Goal: Complete application form

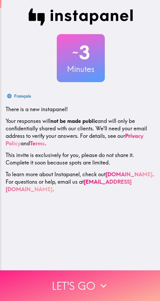
click at [109, 280] on button "Let's go" at bounding box center [80, 285] width 160 height 31
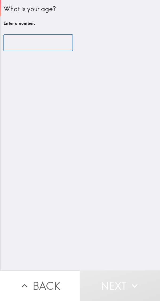
click at [136, 108] on div "What is your age? Enter a number. ​" at bounding box center [80, 135] width 159 height 270
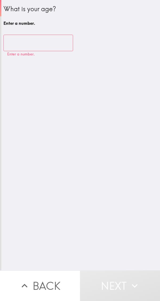
click at [44, 40] on input "number" at bounding box center [38, 43] width 70 height 17
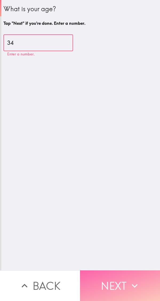
type input "34"
click at [121, 278] on button "Next" at bounding box center [120, 285] width 80 height 31
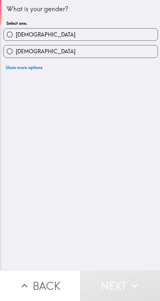
click at [94, 57] on label "[DEMOGRAPHIC_DATA]" at bounding box center [81, 51] width 154 height 12
click at [16, 57] on input "[DEMOGRAPHIC_DATA]" at bounding box center [10, 51] width 12 height 12
radio input "true"
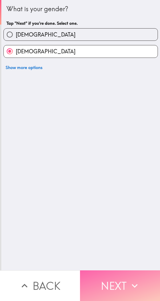
click at [117, 281] on button "Next" at bounding box center [120, 285] width 80 height 31
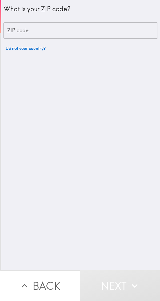
click at [110, 32] on input "ZIP code" at bounding box center [80, 30] width 154 height 17
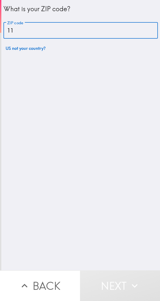
type input "1"
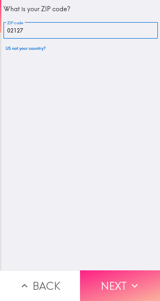
type input "02127"
click at [129, 280] on icon "button" at bounding box center [135, 286] width 12 height 12
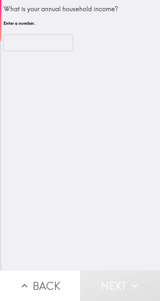
click at [52, 46] on input "number" at bounding box center [38, 43] width 70 height 17
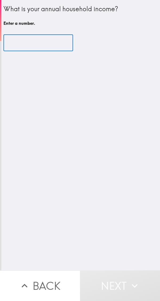
click at [41, 42] on input "number" at bounding box center [38, 43] width 70 height 17
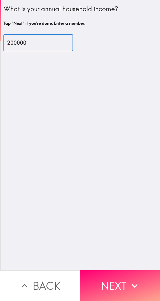
type input "200000"
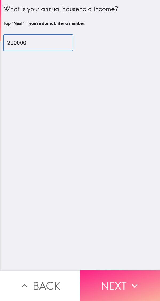
click at [129, 284] on icon "button" at bounding box center [135, 286] width 12 height 12
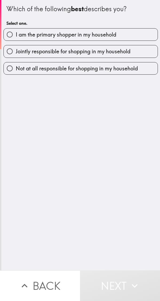
click at [117, 39] on label "I am the primary shopper in my household" at bounding box center [81, 35] width 154 height 12
click at [16, 39] on input "I am the primary shopper in my household" at bounding box center [10, 35] width 12 height 12
radio input "true"
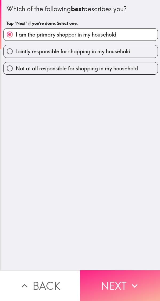
click at [143, 286] on button "Next" at bounding box center [120, 285] width 80 height 31
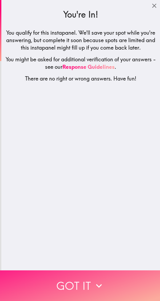
click at [108, 281] on button "Got it" at bounding box center [80, 285] width 160 height 31
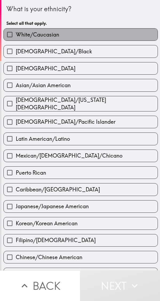
click at [109, 36] on label "White/Caucasian" at bounding box center [81, 35] width 154 height 12
click at [16, 36] on input "White/Caucasian" at bounding box center [10, 35] width 12 height 12
checkbox input "true"
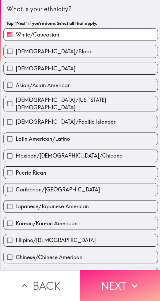
click at [118, 281] on button "Next" at bounding box center [120, 285] width 80 height 31
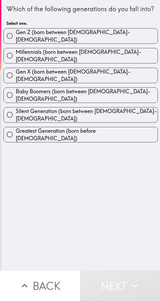
click at [119, 62] on label "Millennials (born between [DEMOGRAPHIC_DATA]-[DEMOGRAPHIC_DATA])" at bounding box center [81, 55] width 154 height 15
click at [16, 62] on input "Millennials (born between [DEMOGRAPHIC_DATA]-[DEMOGRAPHIC_DATA])" at bounding box center [10, 56] width 12 height 12
radio input "true"
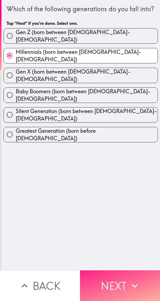
click at [125, 279] on button "Next" at bounding box center [120, 285] width 80 height 31
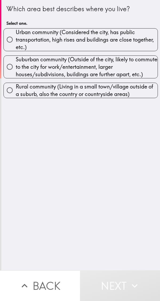
click at [116, 50] on span "Urban community (Considered the city, has public transportation, high rises and…" at bounding box center [87, 40] width 142 height 22
click at [16, 46] on input "Urban community (Considered the city, has public transportation, high rises and…" at bounding box center [10, 40] width 12 height 12
radio input "true"
click at [123, 284] on button "Next" at bounding box center [120, 285] width 80 height 31
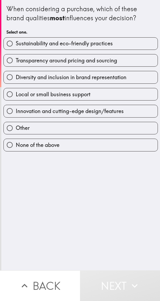
click at [129, 283] on icon "button" at bounding box center [135, 286] width 12 height 12
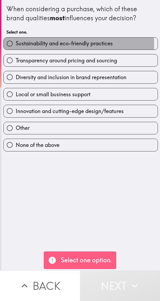
click at [18, 46] on span "Sustainability and eco-friendly practices" at bounding box center [64, 43] width 97 height 7
click at [16, 46] on input "Sustainability and eco-friendly practices" at bounding box center [10, 44] width 12 height 12
radio input "true"
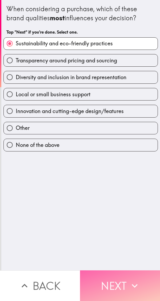
click at [130, 280] on icon "button" at bounding box center [135, 286] width 12 height 12
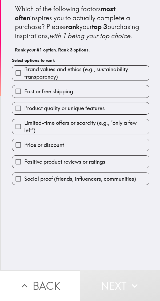
click at [22, 79] on input "Brand values and ethics (e.g., sustainability, transparency)" at bounding box center [18, 73] width 12 height 12
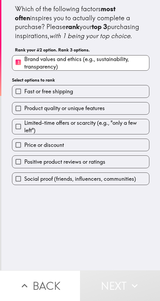
click at [39, 97] on label "Fast or free shipping" at bounding box center [80, 91] width 137 height 12
click at [24, 97] on input "Fast or free shipping" at bounding box center [18, 91] width 12 height 12
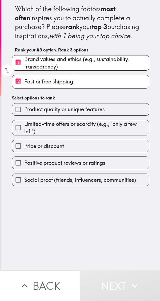
click at [43, 116] on label "Product quality or unique features" at bounding box center [80, 110] width 137 height 12
click at [24, 116] on input "Product quality or unique features" at bounding box center [18, 110] width 12 height 12
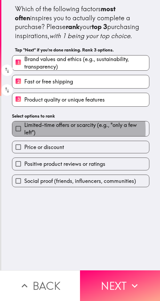
click at [38, 151] on span "Price or discount" at bounding box center [44, 147] width 40 height 7
click at [24, 153] on input "Price or discount" at bounding box center [18, 147] width 12 height 12
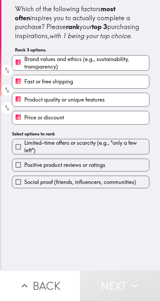
click at [129, 283] on icon "button" at bounding box center [135, 286] width 12 height 12
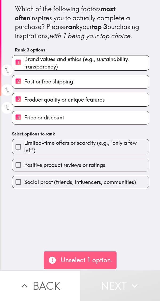
click at [41, 168] on label "Positive product reviews or ratings" at bounding box center [80, 165] width 137 height 12
click at [24, 168] on input "Positive product reviews or ratings" at bounding box center [18, 165] width 12 height 12
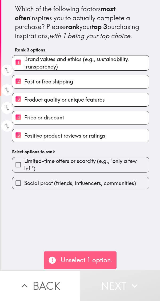
click at [35, 172] on span "Limited-time offers or scarcity (e.g., "only a few left")" at bounding box center [86, 164] width 125 height 15
click at [24, 171] on input "Limited-time offers or scarcity (e.g., "only a few left")" at bounding box center [18, 165] width 12 height 12
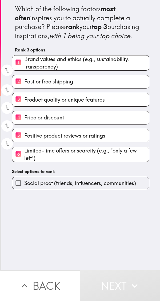
click at [132, 281] on icon "button" at bounding box center [135, 286] width 12 height 12
click at [21, 189] on input "Social proof (friends, influencers, communities)" at bounding box center [18, 183] width 12 height 12
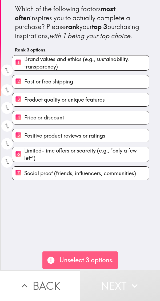
click at [130, 282] on icon "button" at bounding box center [135, 286] width 12 height 12
click at [139, 194] on div "Which of the following factors most often inspires you to actually complete a p…" at bounding box center [80, 135] width 159 height 270
click at [131, 233] on div "Which of the following factors most often inspires you to actually complete a p…" at bounding box center [80, 135] width 159 height 270
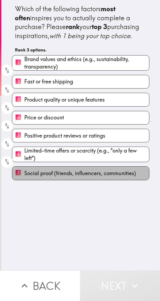
click at [123, 177] on label "7 Social proof (friends, influencers, communities)" at bounding box center [80, 173] width 137 height 13
click at [24, 177] on input "7 Social proof (friends, influencers, communities)" at bounding box center [18, 173] width 12 height 13
click at [121, 157] on span "Limited-time offers or scarcity (e.g., "only a few left")" at bounding box center [86, 154] width 125 height 15
click at [24, 157] on input "6 Limited-time offers or scarcity (e.g., "only a few left")" at bounding box center [18, 154] width 12 height 13
click at [118, 141] on label "5 Positive product reviews or ratings" at bounding box center [80, 135] width 137 height 13
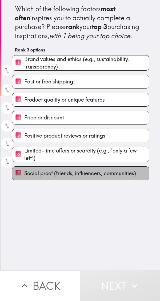
click at [24, 141] on input "5 Positive product reviews or ratings" at bounding box center [18, 135] width 12 height 13
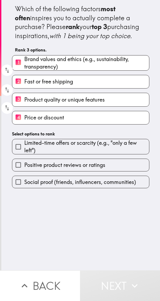
click at [114, 124] on label "4 Price or discount" at bounding box center [80, 117] width 137 height 13
click at [24, 124] on input "4 Price or discount" at bounding box center [18, 117] width 12 height 13
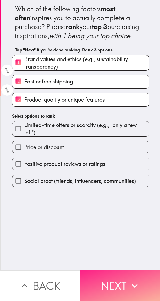
click at [129, 280] on icon "button" at bounding box center [135, 286] width 12 height 12
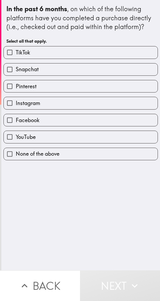
click at [24, 126] on label "Facebook" at bounding box center [81, 120] width 154 height 12
click at [16, 126] on input "Facebook" at bounding box center [10, 120] width 12 height 12
checkbox input "true"
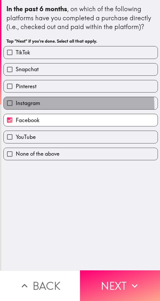
click at [25, 108] on label "Instagram" at bounding box center [81, 103] width 154 height 12
click at [16, 108] on input "Instagram" at bounding box center [10, 103] width 12 height 12
checkbox input "true"
click at [20, 86] on span "Pinterest" at bounding box center [26, 86] width 21 height 7
click at [16, 86] on input "Pinterest" at bounding box center [10, 86] width 12 height 12
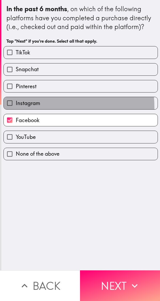
checkbox input "true"
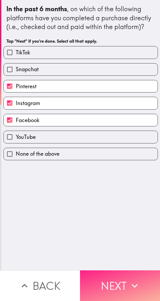
click at [123, 279] on button "Next" at bounding box center [120, 285] width 80 height 31
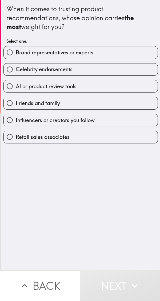
click at [34, 106] on span "Friends and family" at bounding box center [38, 103] width 44 height 7
click at [16, 106] on input "Friends and family" at bounding box center [10, 103] width 12 height 12
radio input "true"
click at [29, 82] on label "AI or product review tools" at bounding box center [81, 86] width 154 height 12
click at [16, 82] on input "AI or product review tools" at bounding box center [10, 86] width 12 height 12
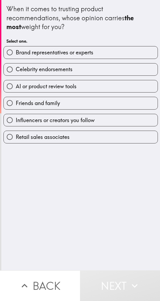
radio input "true"
click at [24, 67] on span "Celebrity endorsements" at bounding box center [44, 69] width 57 height 7
click at [16, 67] on input "Celebrity endorsements" at bounding box center [10, 69] width 12 height 12
radio input "true"
click at [130, 280] on icon "button" at bounding box center [135, 286] width 12 height 12
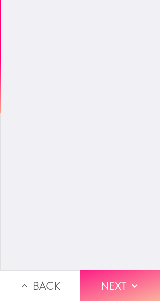
click at [129, 280] on icon "button" at bounding box center [135, 286] width 12 height 12
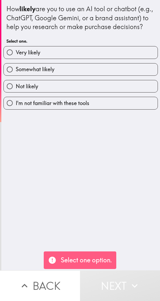
click at [114, 89] on label "Not likely" at bounding box center [81, 86] width 154 height 12
click at [16, 89] on input "Not likely" at bounding box center [10, 86] width 12 height 12
radio input "true"
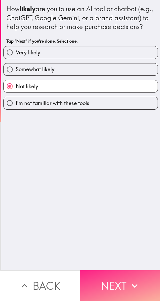
click at [121, 278] on button "Next" at bounding box center [120, 285] width 80 height 31
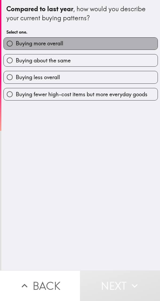
click at [122, 49] on label "Buying more overall" at bounding box center [81, 44] width 154 height 12
click at [16, 49] on input "Buying more overall" at bounding box center [10, 44] width 12 height 12
radio input "true"
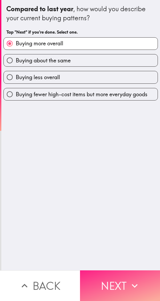
click at [129, 280] on icon "button" at bounding box center [135, 286] width 12 height 12
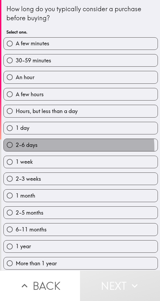
click at [126, 283] on button "Next" at bounding box center [120, 285] width 80 height 31
click at [32, 184] on label "2-3 weeks" at bounding box center [81, 179] width 154 height 12
click at [16, 184] on input "2-3 weeks" at bounding box center [10, 179] width 12 height 12
radio input "true"
click at [5, 149] on input "2-6 days" at bounding box center [10, 145] width 12 height 12
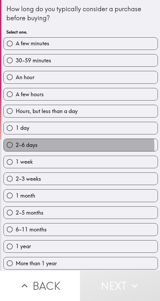
radio input "true"
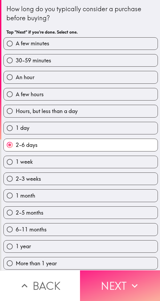
click at [6, 126] on input "1 day" at bounding box center [10, 128] width 12 height 12
radio input "true"
click at [133, 286] on icon "button" at bounding box center [135, 286] width 12 height 12
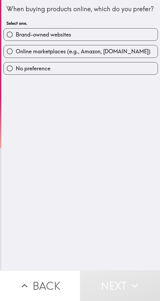
click at [23, 55] on span "Online marketplaces (e.g., Amazon, [DOMAIN_NAME])" at bounding box center [83, 51] width 135 height 7
click at [16, 57] on input "Online marketplaces (e.g., Amazon, [DOMAIN_NAME])" at bounding box center [10, 51] width 12 height 12
radio input "true"
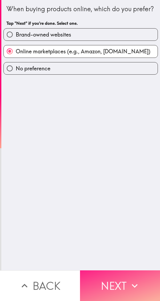
click at [125, 282] on button "Next" at bounding box center [120, 285] width 80 height 31
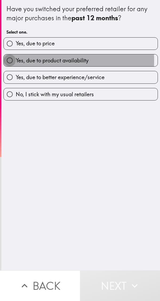
click at [123, 281] on button "Next" at bounding box center [120, 285] width 80 height 31
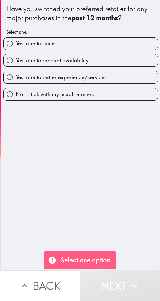
click at [18, 44] on span "Yes, due to price" at bounding box center [35, 43] width 39 height 7
click at [16, 44] on input "Yes, due to price" at bounding box center [10, 44] width 12 height 12
radio input "true"
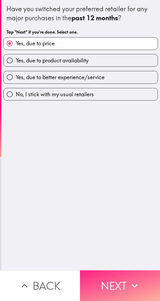
click at [132, 286] on icon "button" at bounding box center [135, 286] width 12 height 12
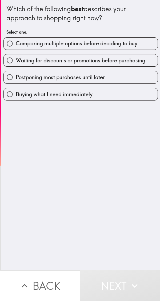
click at [17, 49] on label "Comparing multiple options before deciding to buy" at bounding box center [81, 44] width 154 height 12
click at [16, 49] on input "Comparing multiple options before deciding to buy" at bounding box center [10, 44] width 12 height 12
radio input "true"
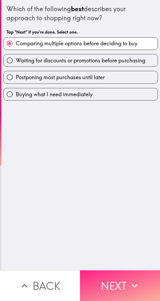
click at [125, 281] on button "Next" at bounding box center [120, 285] width 80 height 31
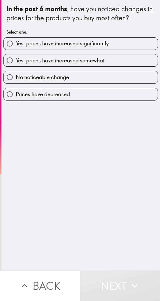
click at [29, 60] on span "Yes, prices have increased somewhat" at bounding box center [60, 60] width 89 height 7
click at [16, 60] on input "Yes, prices have increased somewhat" at bounding box center [10, 60] width 12 height 12
radio input "true"
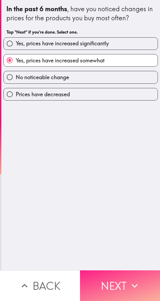
click at [125, 281] on button "Next" at bounding box center [120, 285] width 80 height 31
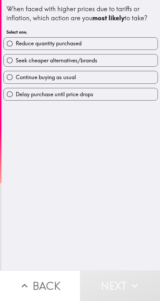
click at [17, 60] on span "Seek cheaper alternatives/brands" at bounding box center [57, 60] width 82 height 7
click at [16, 60] on input "Seek cheaper alternatives/brands" at bounding box center [10, 60] width 12 height 12
radio input "true"
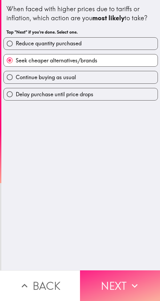
click at [124, 281] on button "Next" at bounding box center [120, 285] width 80 height 31
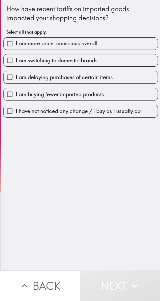
click at [19, 72] on label "I am delaying purchases of certain items" at bounding box center [81, 77] width 154 height 12
click at [16, 72] on input "I am delaying purchases of certain items" at bounding box center [10, 77] width 12 height 12
checkbox input "true"
click at [126, 284] on button "Next" at bounding box center [120, 285] width 80 height 31
click at [17, 62] on span "I am switching to domestic brands" at bounding box center [57, 60] width 82 height 7
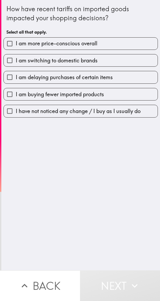
click at [16, 62] on input "I am switching to domestic brands" at bounding box center [10, 60] width 12 height 12
checkbox input "true"
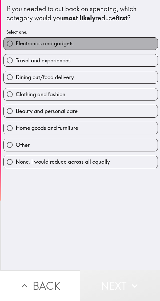
click at [54, 71] on label "Dining out/food delivery" at bounding box center [81, 77] width 154 height 12
click at [16, 71] on input "Dining out/food delivery" at bounding box center [10, 77] width 12 height 12
radio input "true"
click at [54, 71] on label "Dining out/food delivery" at bounding box center [81, 77] width 154 height 12
click at [16, 71] on input "Dining out/food delivery" at bounding box center [10, 77] width 12 height 12
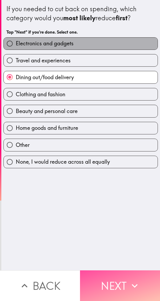
drag, startPoint x: 28, startPoint y: 77, endPoint x: 13, endPoint y: 76, distance: 15.5
click at [13, 76] on div "Electronics and gadgets Travel and experiences Dining out/food delivery Clothin…" at bounding box center [78, 100] width 159 height 135
click at [13, 76] on input "Dining out/food delivery" at bounding box center [10, 77] width 12 height 12
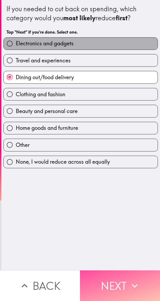
click at [108, 266] on div "If you needed to cut back on spending, which category would you most likely red…" at bounding box center [80, 135] width 159 height 270
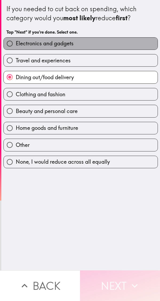
click at [117, 287] on button "Next" at bounding box center [120, 285] width 80 height 31
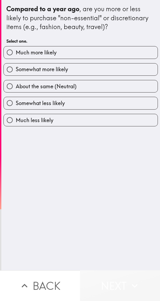
click at [19, 69] on span "Somewhat more likely" at bounding box center [42, 69] width 52 height 7
click at [16, 69] on input "Somewhat more likely" at bounding box center [10, 69] width 12 height 12
radio input "true"
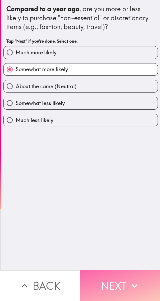
click at [135, 280] on icon "button" at bounding box center [135, 286] width 12 height 12
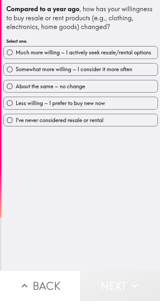
click at [18, 74] on label "Somewhat more willing – I consider it more often" at bounding box center [81, 69] width 154 height 12
click at [16, 74] on input "Somewhat more willing – I consider it more often" at bounding box center [10, 69] width 12 height 12
radio input "true"
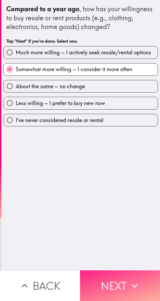
click at [129, 281] on icon "button" at bounding box center [135, 286] width 12 height 12
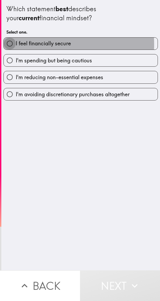
click at [13, 45] on input "I feel financially secure" at bounding box center [10, 44] width 12 height 12
radio input "true"
click at [119, 283] on button "Next" at bounding box center [120, 285] width 80 height 31
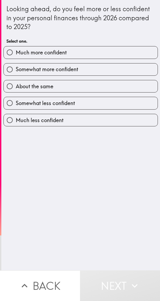
click at [19, 57] on label "Much more confident" at bounding box center [81, 52] width 154 height 12
click at [16, 57] on input "Much more confident" at bounding box center [10, 52] width 12 height 12
radio input "true"
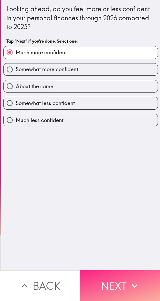
click at [123, 281] on button "Next" at bounding box center [120, 285] width 80 height 31
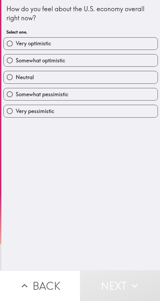
click at [28, 59] on span "Somewhat optimistic" at bounding box center [41, 60] width 50 height 7
click at [16, 59] on input "Somewhat optimistic" at bounding box center [10, 60] width 12 height 12
radio input "true"
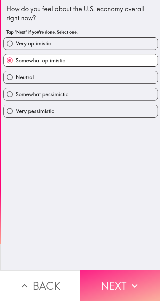
click at [122, 277] on button "Next" at bounding box center [120, 285] width 80 height 31
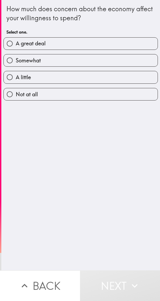
click at [19, 61] on span "Somewhat" at bounding box center [28, 60] width 25 height 7
click at [16, 61] on input "Somewhat" at bounding box center [10, 60] width 12 height 12
radio input "true"
click at [117, 281] on button "Next" at bounding box center [120, 285] width 80 height 31
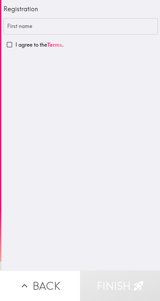
click at [24, 50] on label "I agree to the Terms ." at bounding box center [80, 45] width 154 height 12
click at [15, 50] on input "I agree to the Terms ." at bounding box center [9, 45] width 12 height 12
checkbox input "true"
click at [42, 28] on input "First name" at bounding box center [80, 26] width 154 height 17
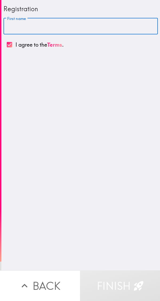
click at [74, 27] on input "First name" at bounding box center [80, 26] width 154 height 17
click at [78, 29] on input "First name" at bounding box center [80, 26] width 154 height 17
click at [90, 27] on input "First name" at bounding box center [80, 26] width 154 height 17
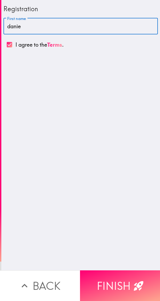
type input "[PERSON_NAME]"
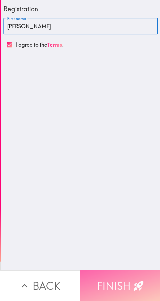
click at [124, 276] on button "Finish" at bounding box center [120, 285] width 80 height 31
